Goal: Information Seeking & Learning: Find specific fact

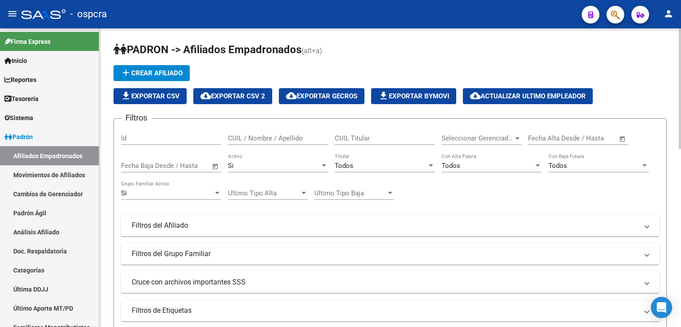
click at [248, 132] on div "CUIL / Nombre / Apellido" at bounding box center [278, 135] width 100 height 19
type input "O"
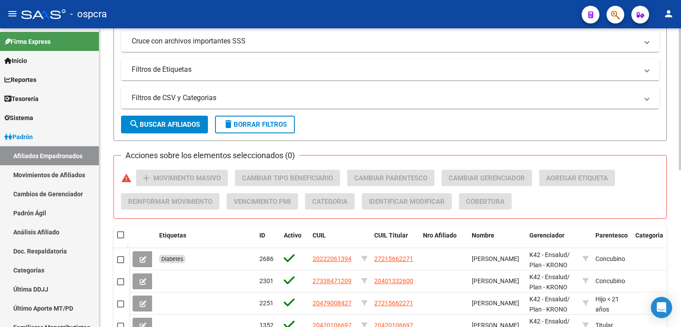
scroll to position [330, 0]
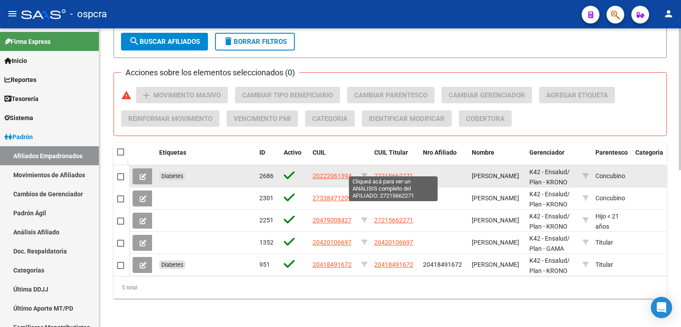
type input "MONTOYA"
click at [388, 172] on span "27215662271" at bounding box center [393, 175] width 39 height 7
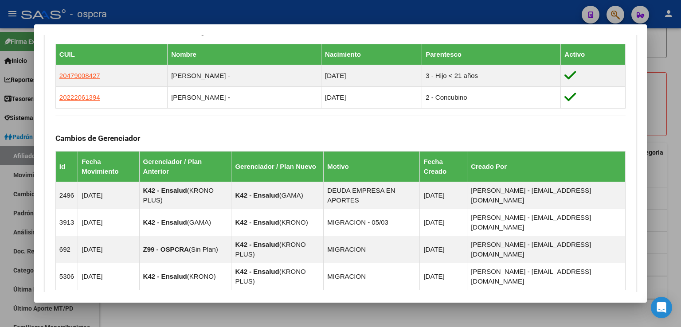
scroll to position [575, 0]
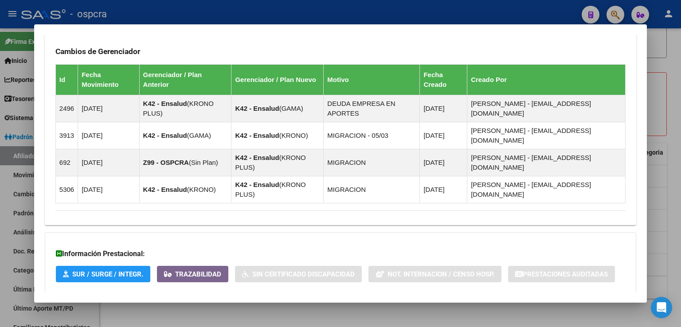
click at [199, 307] on span "Aportes y Contribuciones del Afiliado: 27215662271" at bounding box center [152, 311] width 166 height 8
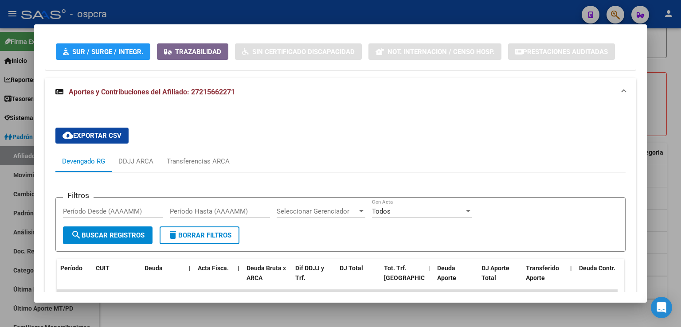
scroll to position [974, 0]
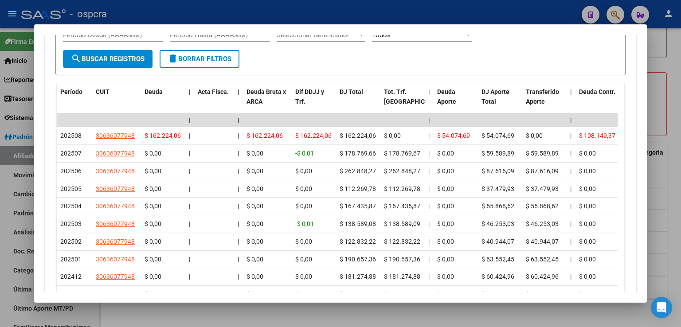
click at [663, 109] on div at bounding box center [340, 163] width 681 height 327
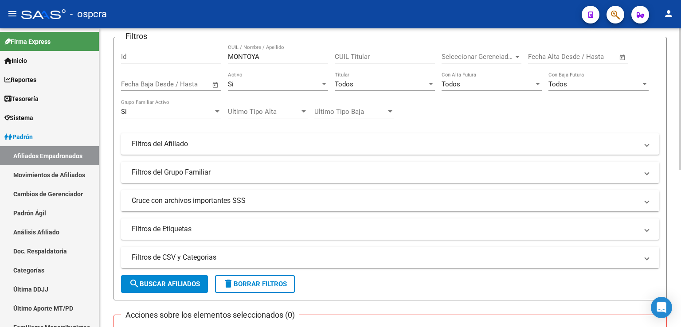
scroll to position [330, 0]
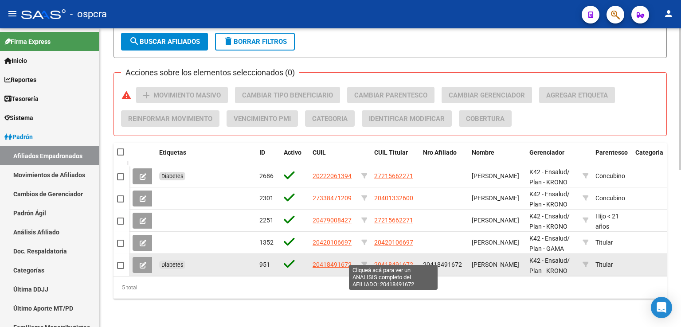
click at [397, 261] on span "20418491672" at bounding box center [393, 264] width 39 height 7
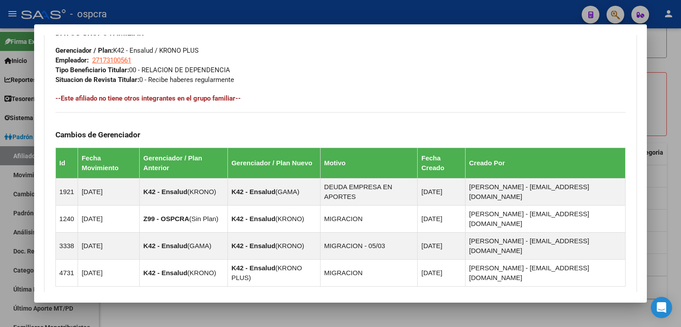
scroll to position [523, 0]
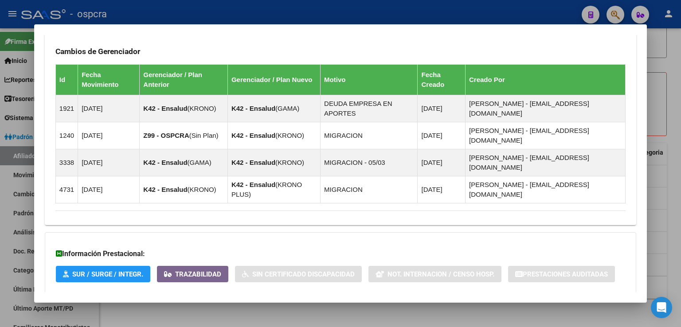
click at [216, 307] on span "Aportes y Contribuciones del Afiliado: 20418491672" at bounding box center [152, 311] width 166 height 8
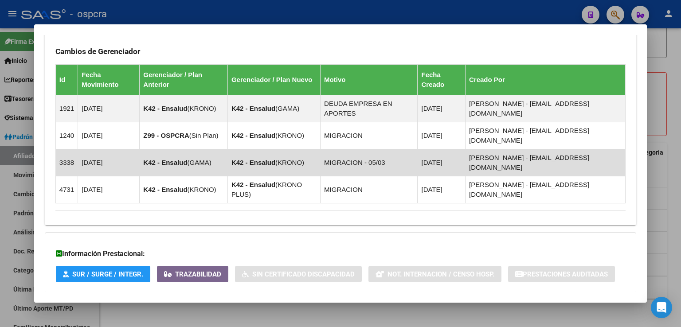
scroll to position [745, 0]
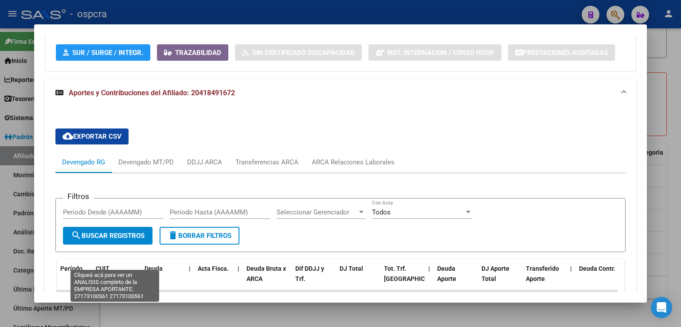
click at [108, 309] on span "27173100561" at bounding box center [115, 312] width 39 height 7
type textarea "27173100561"
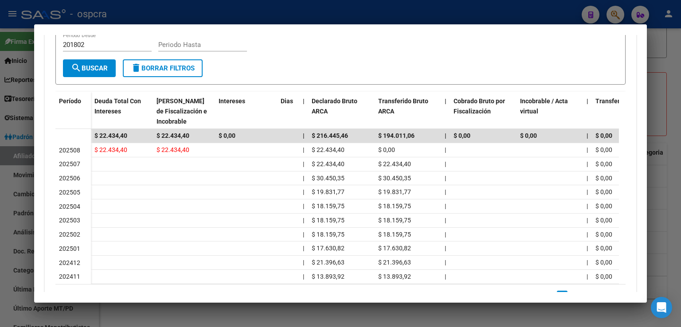
scroll to position [220, 0]
click at [667, 222] on div at bounding box center [340, 163] width 681 height 327
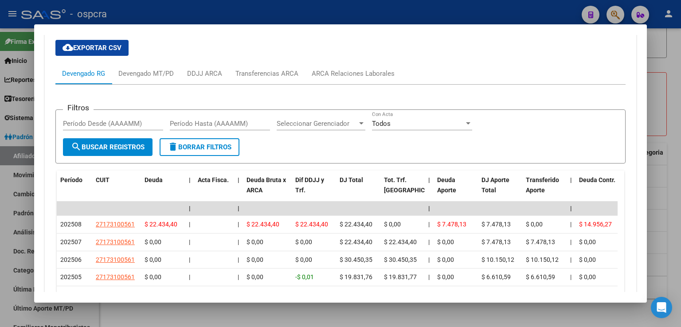
scroll to position [835, 0]
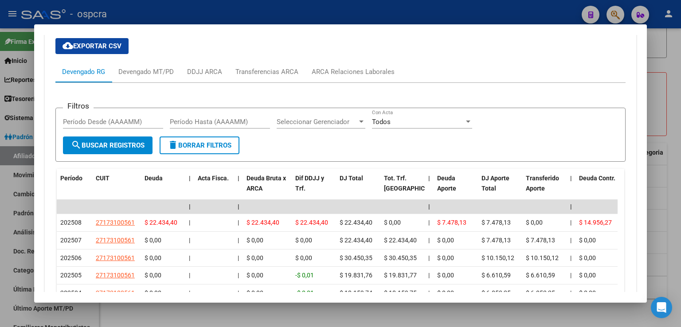
click at [677, 167] on div at bounding box center [340, 163] width 681 height 327
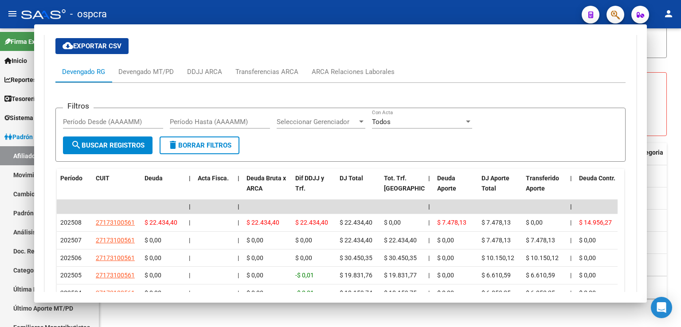
click at [677, 167] on div "PADRON -> Afiliados Empadronados (alt+a) add Crear Afiliado file_download Expor…" at bounding box center [390, 15] width 582 height 623
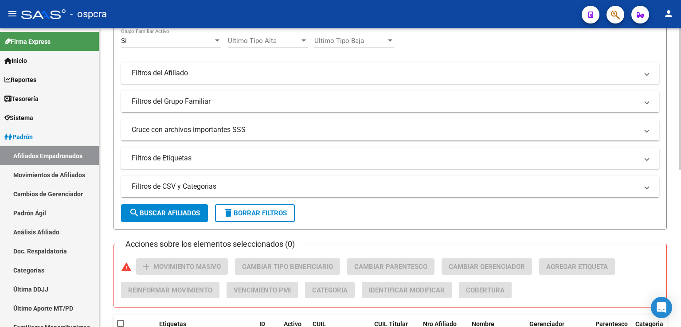
scroll to position [0, 0]
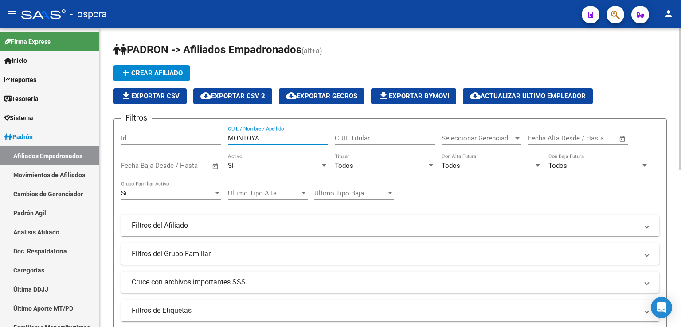
drag, startPoint x: 300, startPoint y: 135, endPoint x: 208, endPoint y: 132, distance: 91.8
click at [208, 132] on div "Filtros Id MONTOYA CUIL / Nombre / Apellido CUIL Titular Seleccionar Gerenciado…" at bounding box center [390, 224] width 538 height 196
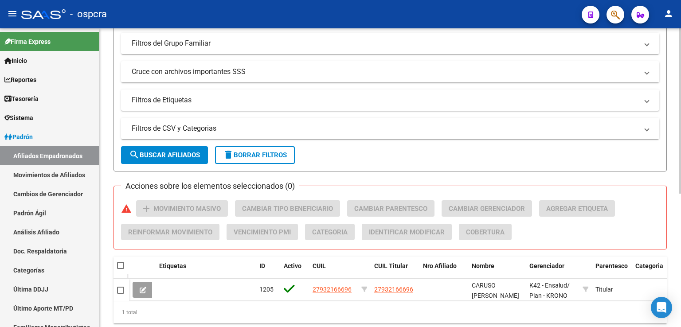
scroll to position [197, 0]
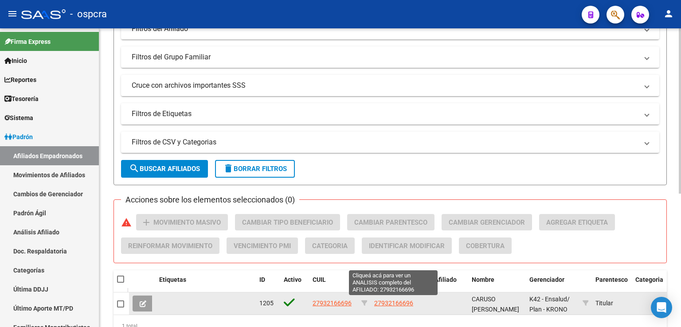
type input "CARUSO"
click at [391, 303] on span "27932166696" at bounding box center [393, 303] width 39 height 7
type textarea "27932166696"
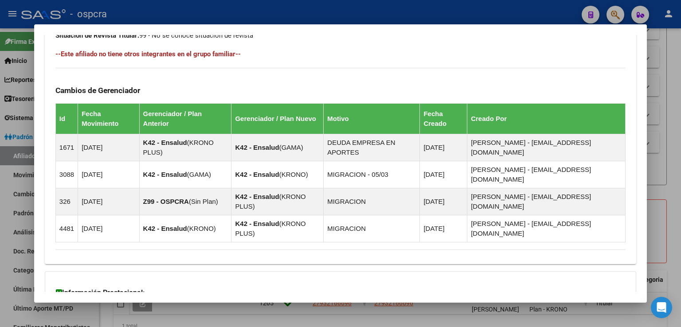
scroll to position [523, 0]
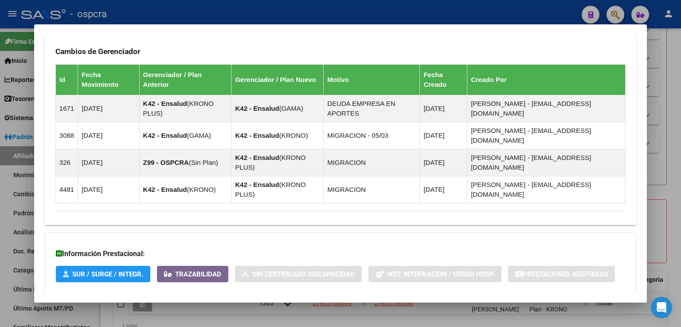
click at [215, 307] on span "Aportes y Contribuciones del Afiliado: 27932166696" at bounding box center [152, 311] width 166 height 8
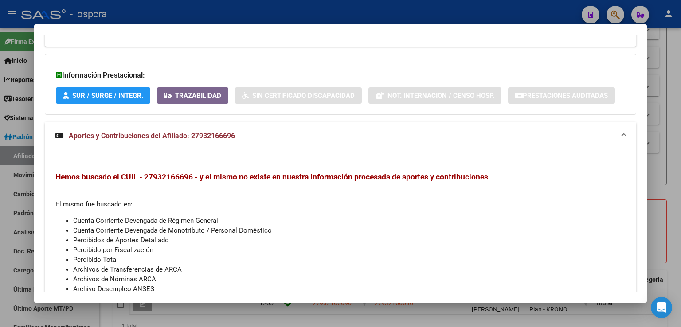
scroll to position [705, 0]
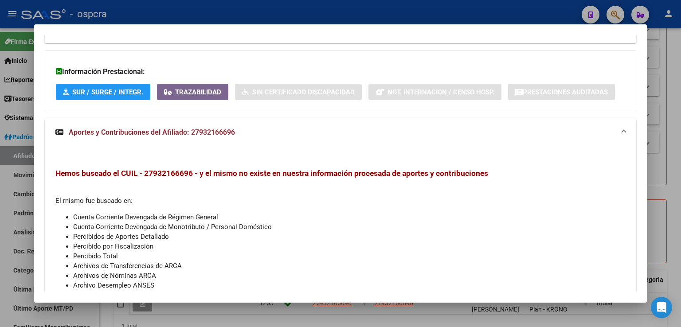
click at [667, 74] on div at bounding box center [340, 163] width 681 height 327
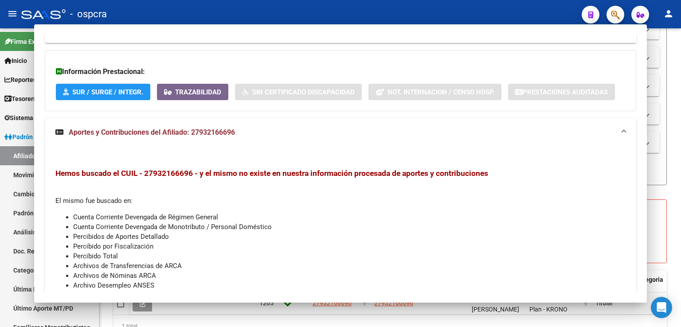
click at [667, 74] on div "PADRON -> Afiliados Empadronados (alt+a) add Crear Afiliado file_download Expor…" at bounding box center [390, 99] width 582 height 534
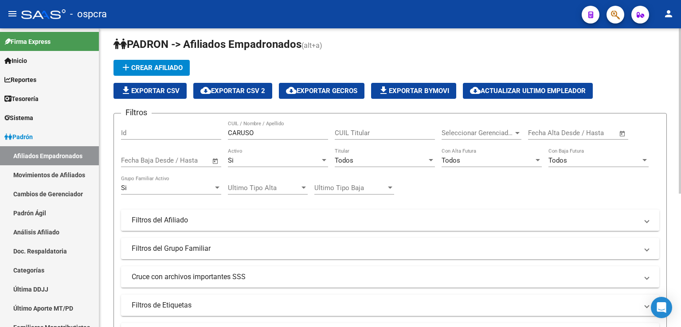
scroll to position [0, 0]
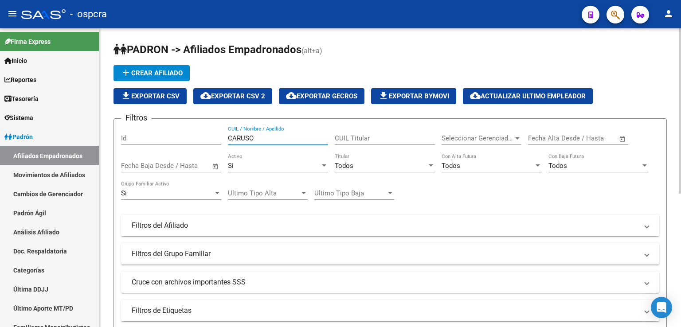
drag, startPoint x: 258, startPoint y: 137, endPoint x: 238, endPoint y: 139, distance: 20.1
click at [238, 139] on input "CARUSO" at bounding box center [278, 138] width 100 height 8
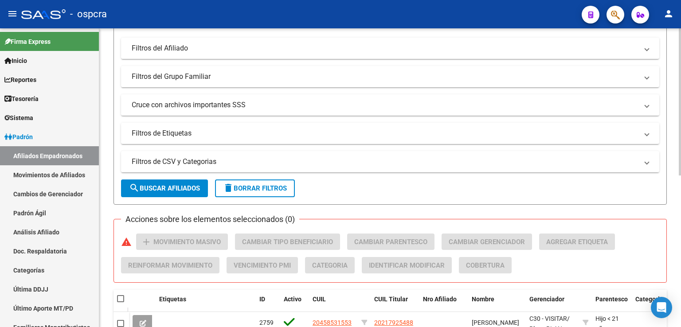
scroll to position [308, 0]
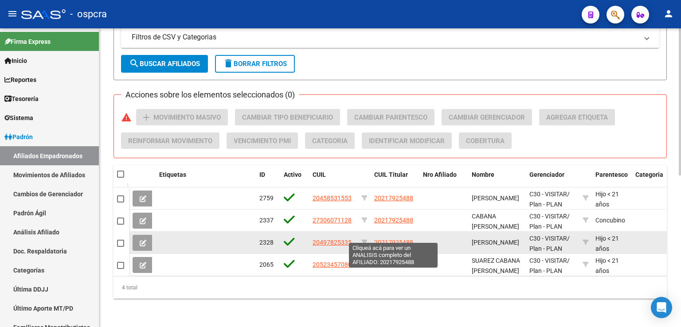
type input "CABANA"
click at [403, 239] on span "20217925488" at bounding box center [393, 242] width 39 height 7
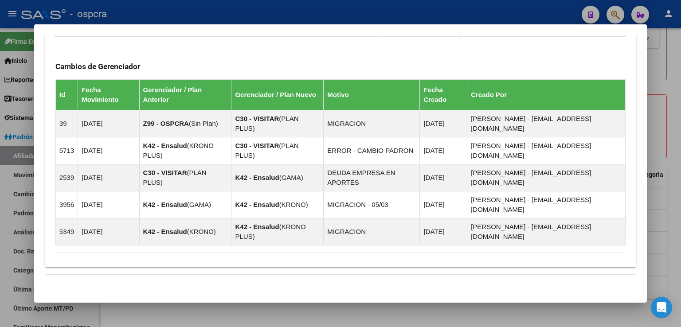
scroll to position [635, 0]
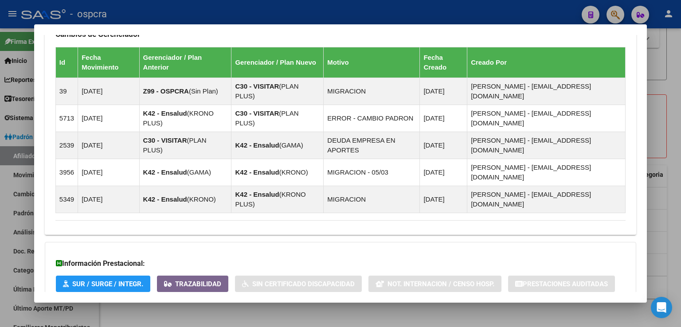
click at [209, 317] on span "Aportes y Contribuciones del Afiliado: 20217925488" at bounding box center [152, 321] width 166 height 8
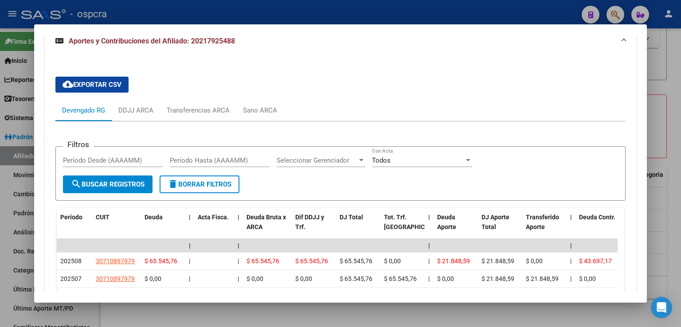
scroll to position [990, 0]
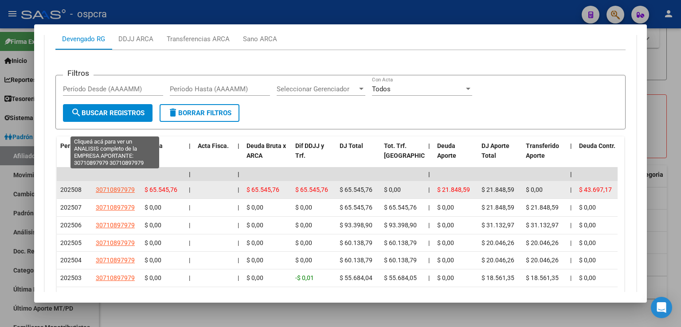
click at [112, 186] on span "30710897979" at bounding box center [115, 189] width 39 height 7
type textarea "30710897979"
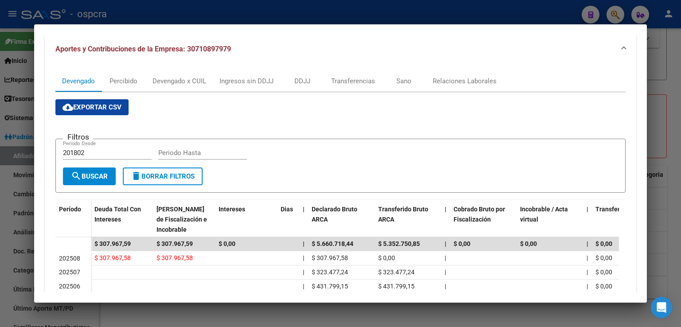
scroll to position [114, 0]
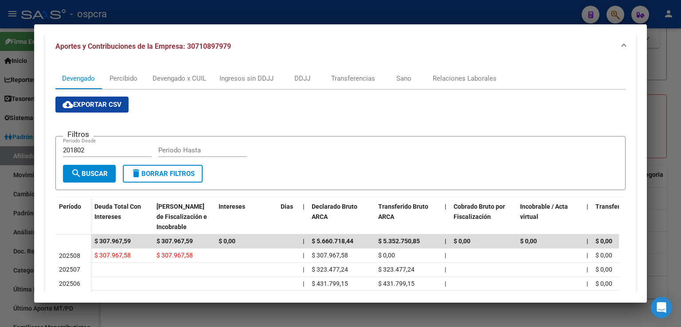
click at [681, 100] on div at bounding box center [340, 163] width 681 height 327
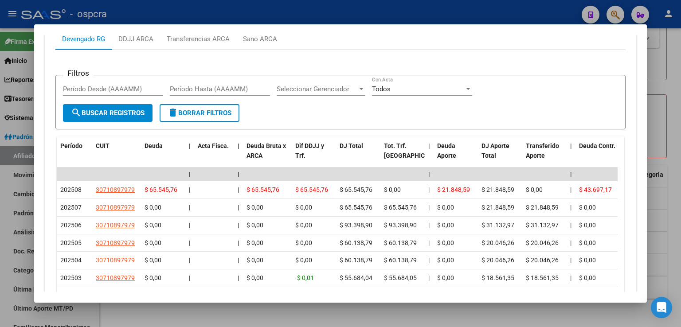
click at [663, 104] on div at bounding box center [340, 163] width 681 height 327
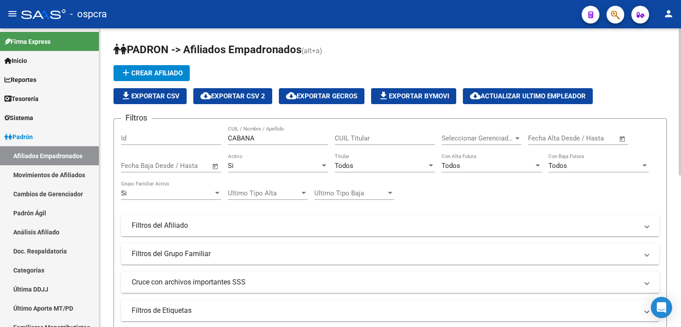
scroll to position [0, 0]
drag, startPoint x: 264, startPoint y: 137, endPoint x: 356, endPoint y: 137, distance: 91.3
click at [154, 139] on div "Filtros Id CABANA CUIL / Nombre / Apellido CUIL Titular Seleccionar Gerenciador…" at bounding box center [390, 224] width 538 height 196
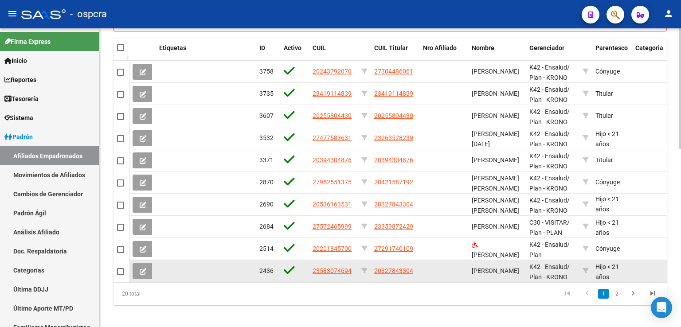
scroll to position [441, 0]
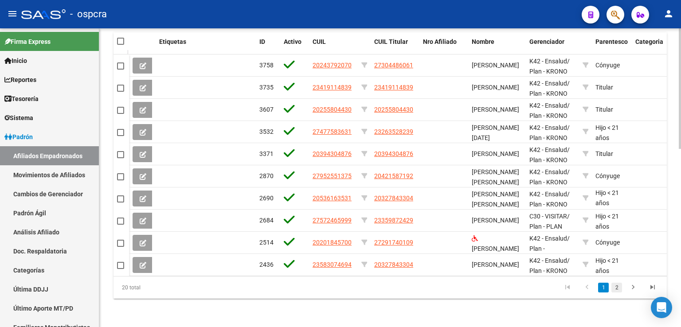
type input "[PERSON_NAME]"
click at [615, 289] on link "2" at bounding box center [616, 288] width 11 height 10
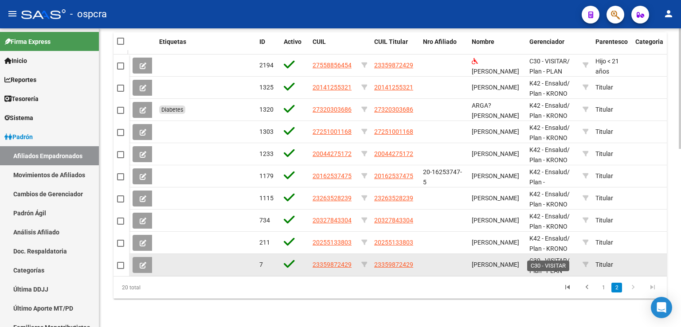
scroll to position [0, 0]
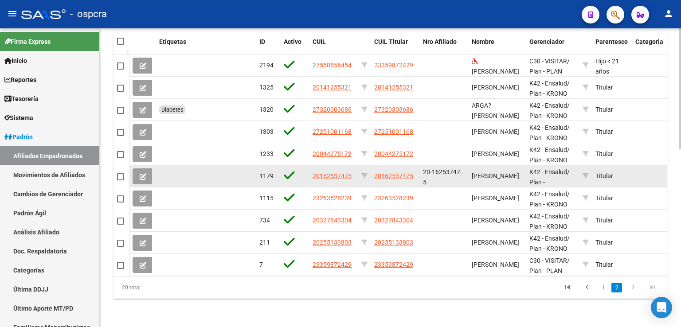
click at [438, 168] on span "20-16253747-5" at bounding box center [442, 176] width 39 height 17
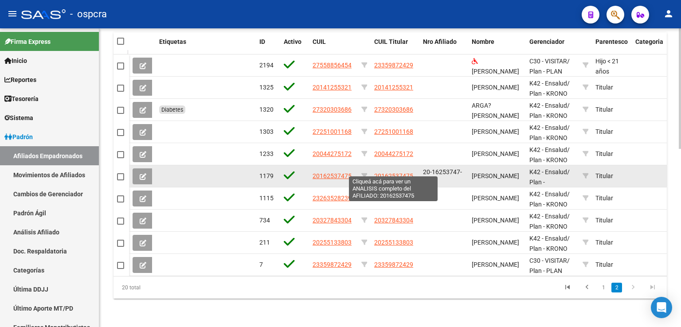
click at [385, 172] on span "20162537475" at bounding box center [393, 175] width 39 height 7
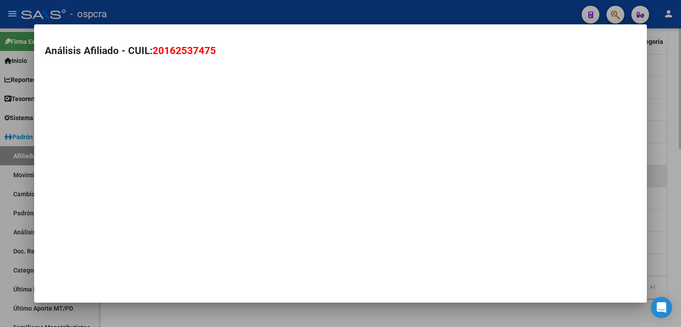
type textarea "20162537475"
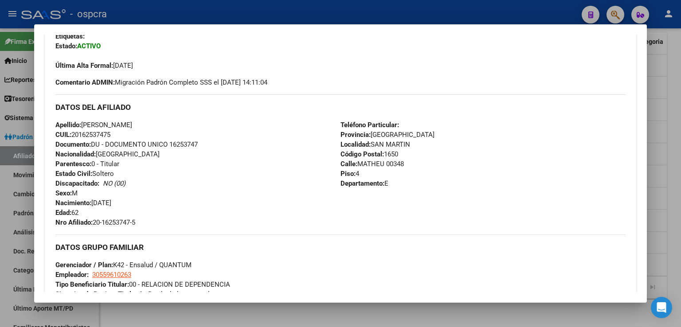
scroll to position [222, 0]
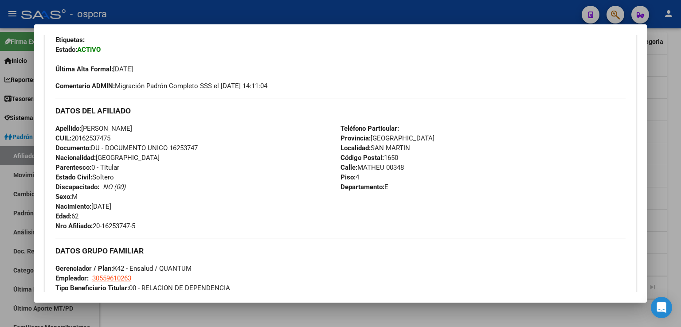
drag, startPoint x: 81, startPoint y: 135, endPoint x: 111, endPoint y: 136, distance: 30.6
click at [110, 136] on span "CUIL: 20162537475" at bounding box center [82, 138] width 55 height 8
copy span "16253747"
click at [677, 114] on div at bounding box center [340, 163] width 681 height 327
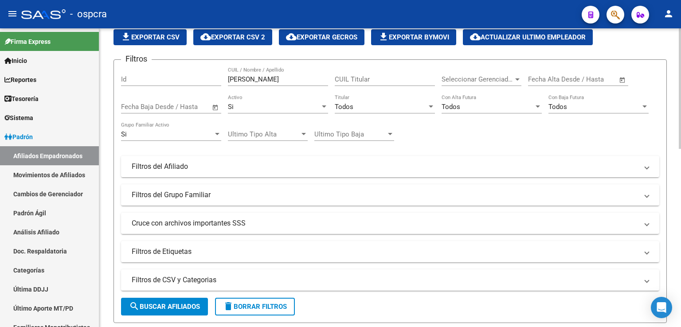
scroll to position [0, 0]
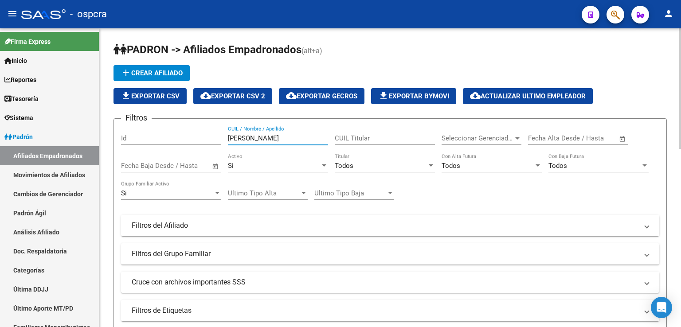
drag, startPoint x: 253, startPoint y: 138, endPoint x: 204, endPoint y: 133, distance: 49.0
click at [204, 133] on div "Filtros Id garcia CUIL / Nombre / Apellido CUIL Titular Seleccionar Gerenciador…" at bounding box center [390, 224] width 538 height 196
drag, startPoint x: 260, startPoint y: 137, endPoint x: 103, endPoint y: 137, distance: 157.4
click at [103, 137] on div "PADRON -> Afiliados Empadronados (alt+a) add Crear Afiliado file_download Expor…" at bounding box center [390, 295] width 582 height 534
drag, startPoint x: 270, startPoint y: 134, endPoint x: 195, endPoint y: 123, distance: 76.2
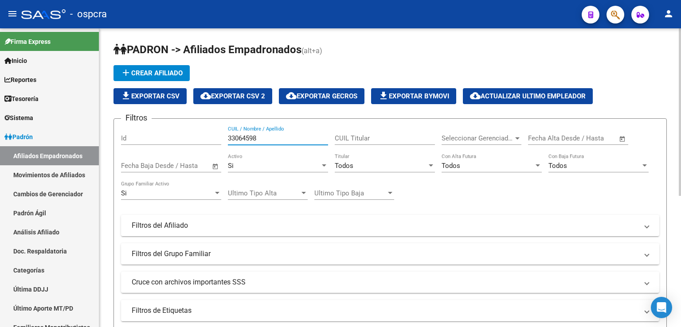
click at [195, 123] on form "Filtros Id 33064598 CUIL / Nombre / Apellido CUIL Titular Seleccionar Gerenciad…" at bounding box center [390, 250] width 553 height 264
drag, startPoint x: 160, startPoint y: 133, endPoint x: 115, endPoint y: 133, distance: 44.8
click at [115, 133] on form "Filtros Id 33064598 CUIL / Nombre / Apellido CUIL Titular Seleccionar Gerenciad…" at bounding box center [390, 250] width 553 height 264
drag, startPoint x: 266, startPoint y: 134, endPoint x: 198, endPoint y: 135, distance: 67.8
click at [198, 135] on div "Filtros Id 33064598 CUIL / Nombre / Apellido CUIL Titular Seleccionar Gerenciad…" at bounding box center [390, 224] width 538 height 196
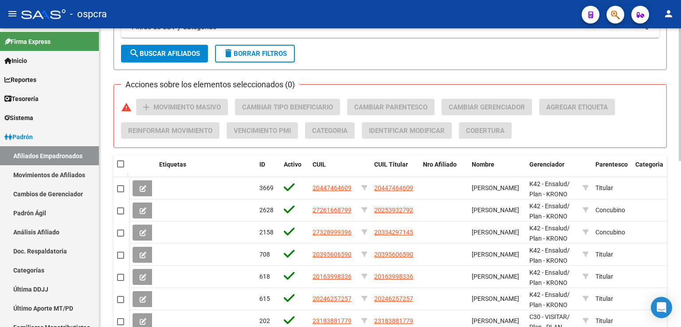
scroll to position [374, 0]
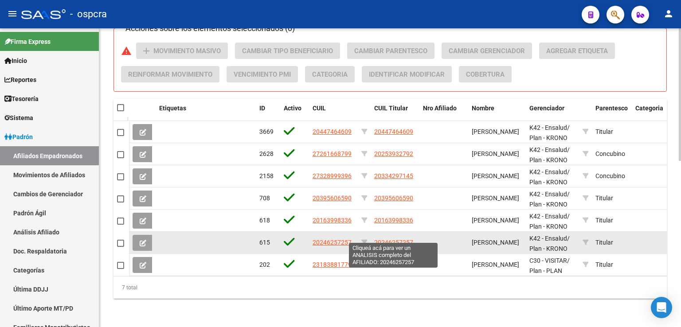
type input "[PERSON_NAME]"
click at [390, 239] on span "20246257257" at bounding box center [393, 242] width 39 height 7
type textarea "20246257257"
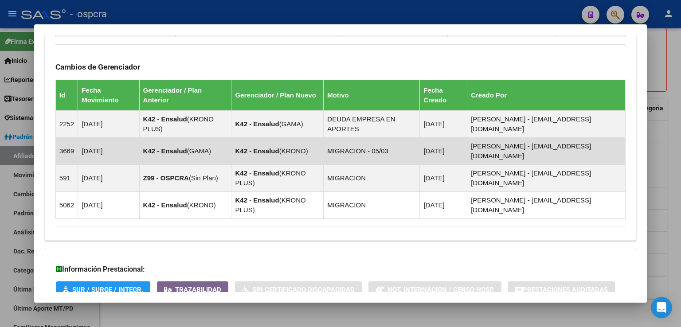
scroll to position [553, 0]
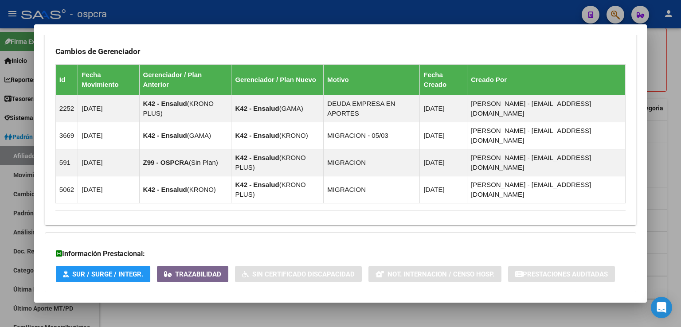
click at [660, 57] on div at bounding box center [340, 163] width 681 height 327
